Goal: Transaction & Acquisition: Purchase product/service

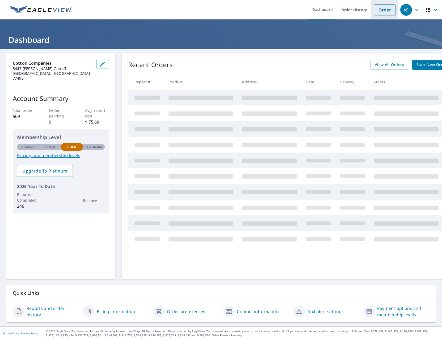
click at [384, 7] on link "Order" at bounding box center [385, 9] width 22 height 11
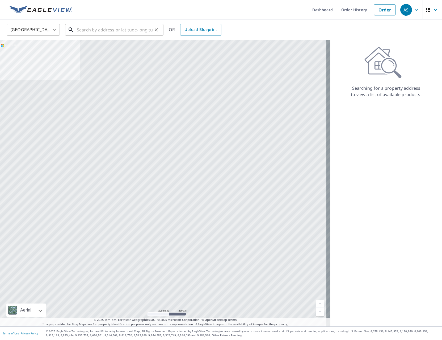
click at [122, 32] on input "text" at bounding box center [115, 29] width 76 height 15
type input "9"
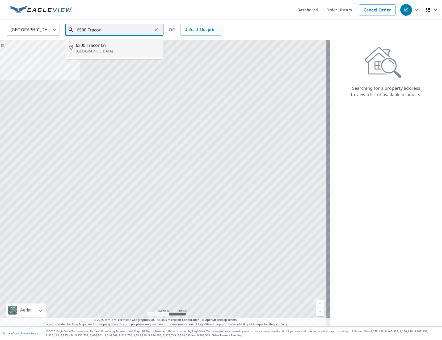
click at [123, 43] on span "6500 Tracor Ln" at bounding box center [118, 45] width 84 height 6
type input "[STREET_ADDRESS]"
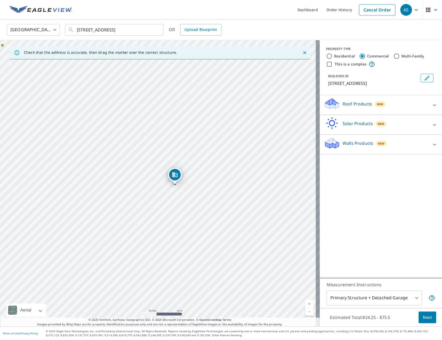
drag, startPoint x: 131, startPoint y: 202, endPoint x: 141, endPoint y: 201, distance: 9.9
click at [141, 201] on div "[STREET_ADDRESS]" at bounding box center [160, 183] width 320 height 286
click at [356, 100] on div "Roof Products New" at bounding box center [376, 104] width 104 height 15
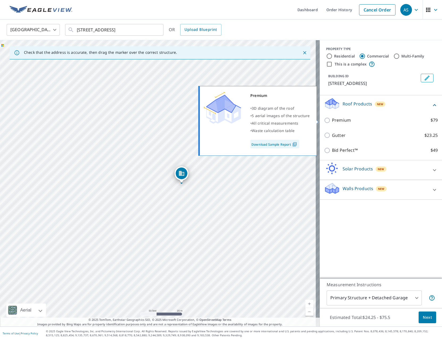
drag, startPoint x: 349, startPoint y: 123, endPoint x: 347, endPoint y: 122, distance: 3.1
click at [349, 123] on label "Premium $79" at bounding box center [385, 120] width 106 height 7
click at [332, 123] on input "Premium $79" at bounding box center [328, 120] width 8 height 6
checkbox input "true"
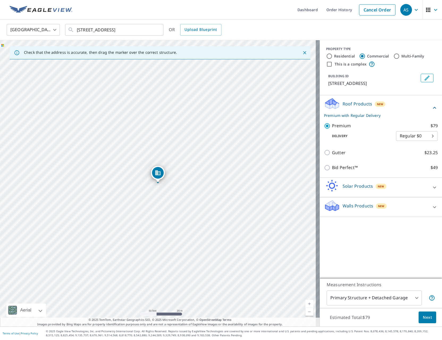
click at [425, 320] on span "Next" at bounding box center [427, 317] width 9 height 7
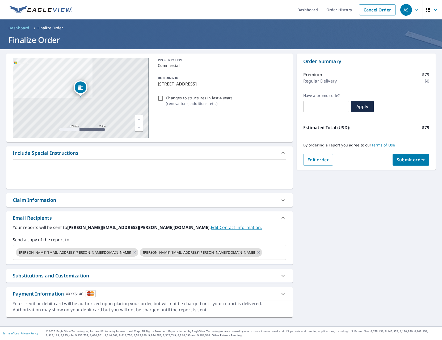
click at [411, 160] on span "Submit order" at bounding box center [411, 160] width 28 height 6
checkbox input "true"
